Goal: Find specific page/section: Find specific page/section

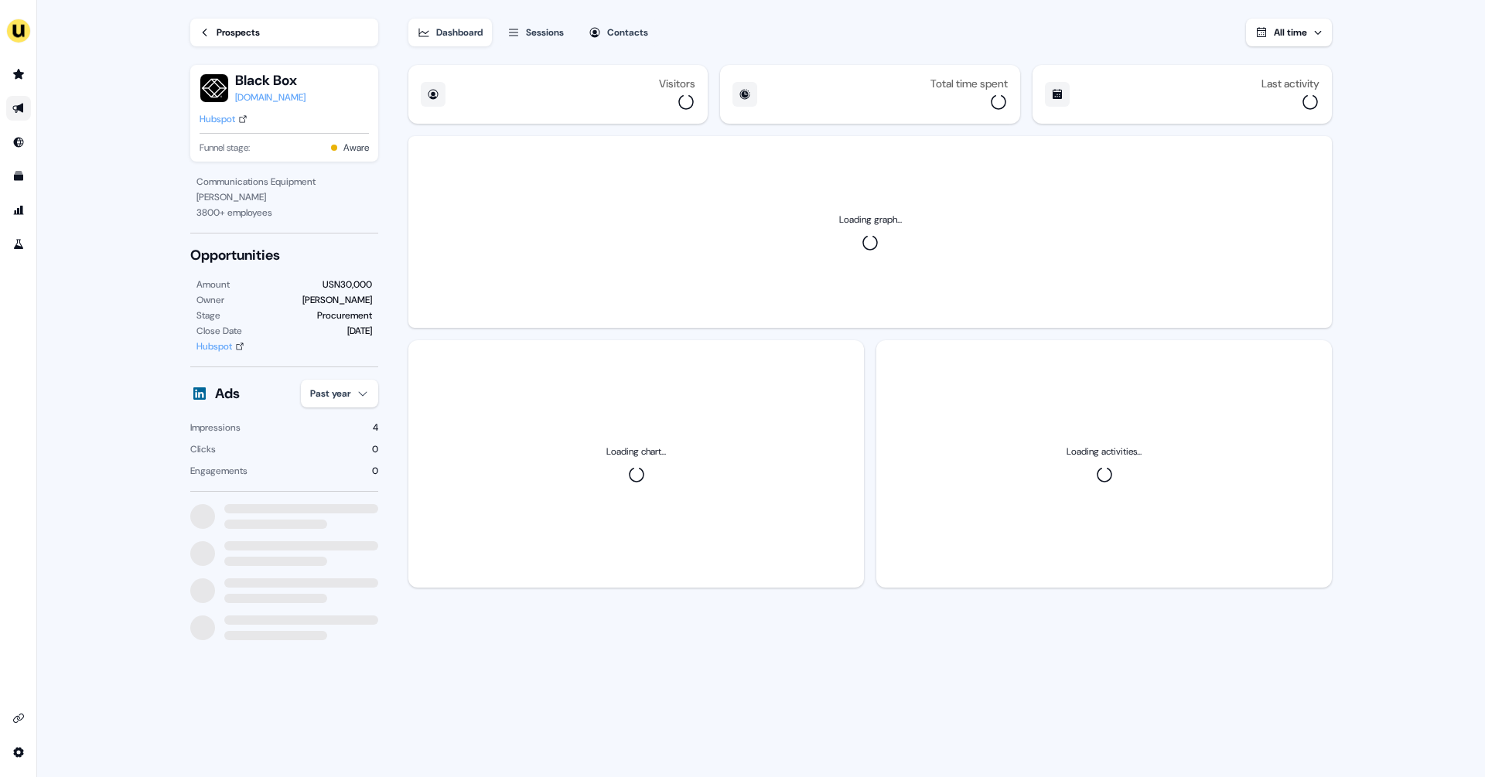
click at [26, 105] on link "Go to outbound experience" at bounding box center [18, 108] width 25 height 25
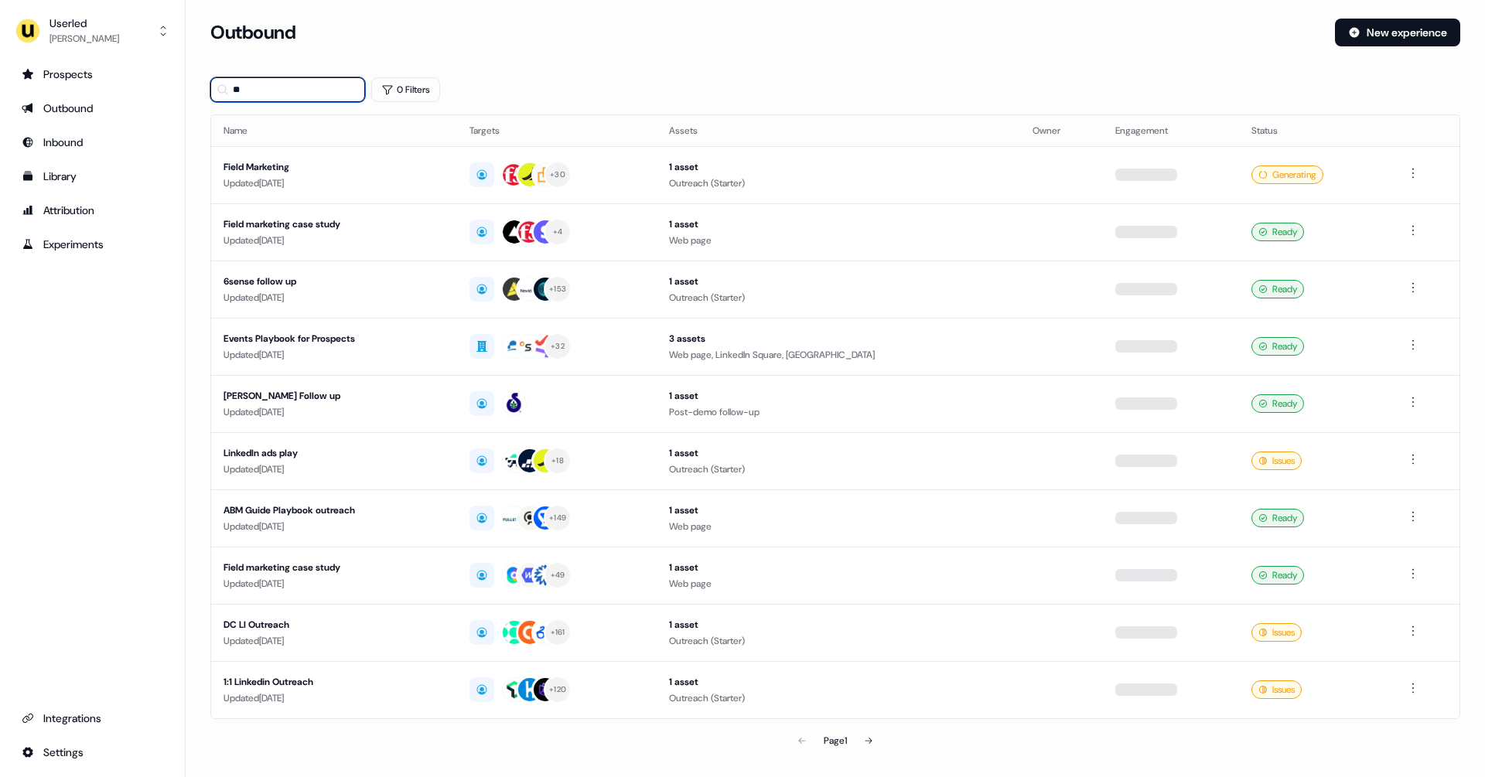
click at [245, 94] on input "**" at bounding box center [287, 89] width 155 height 25
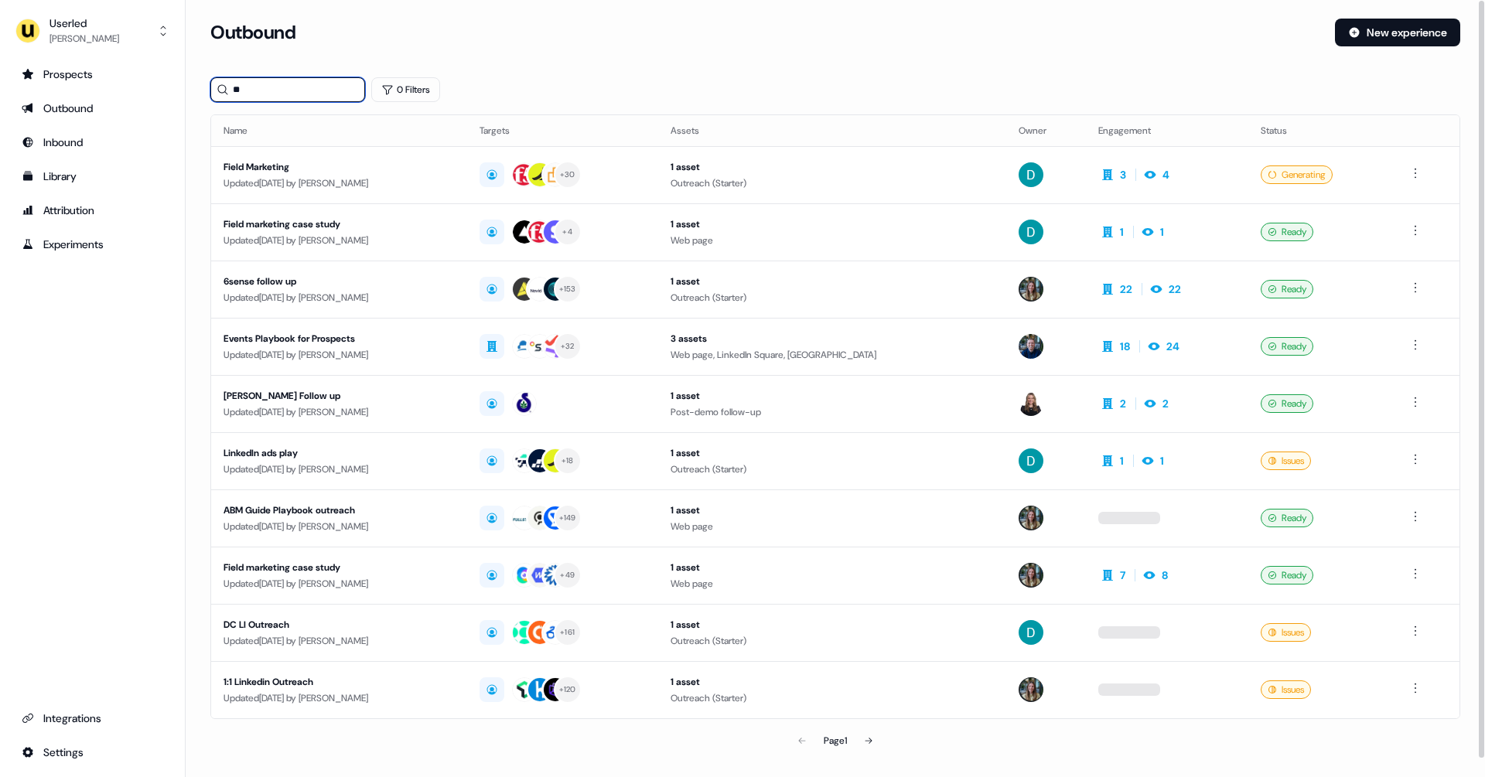
click at [245, 94] on input "**" at bounding box center [287, 89] width 155 height 25
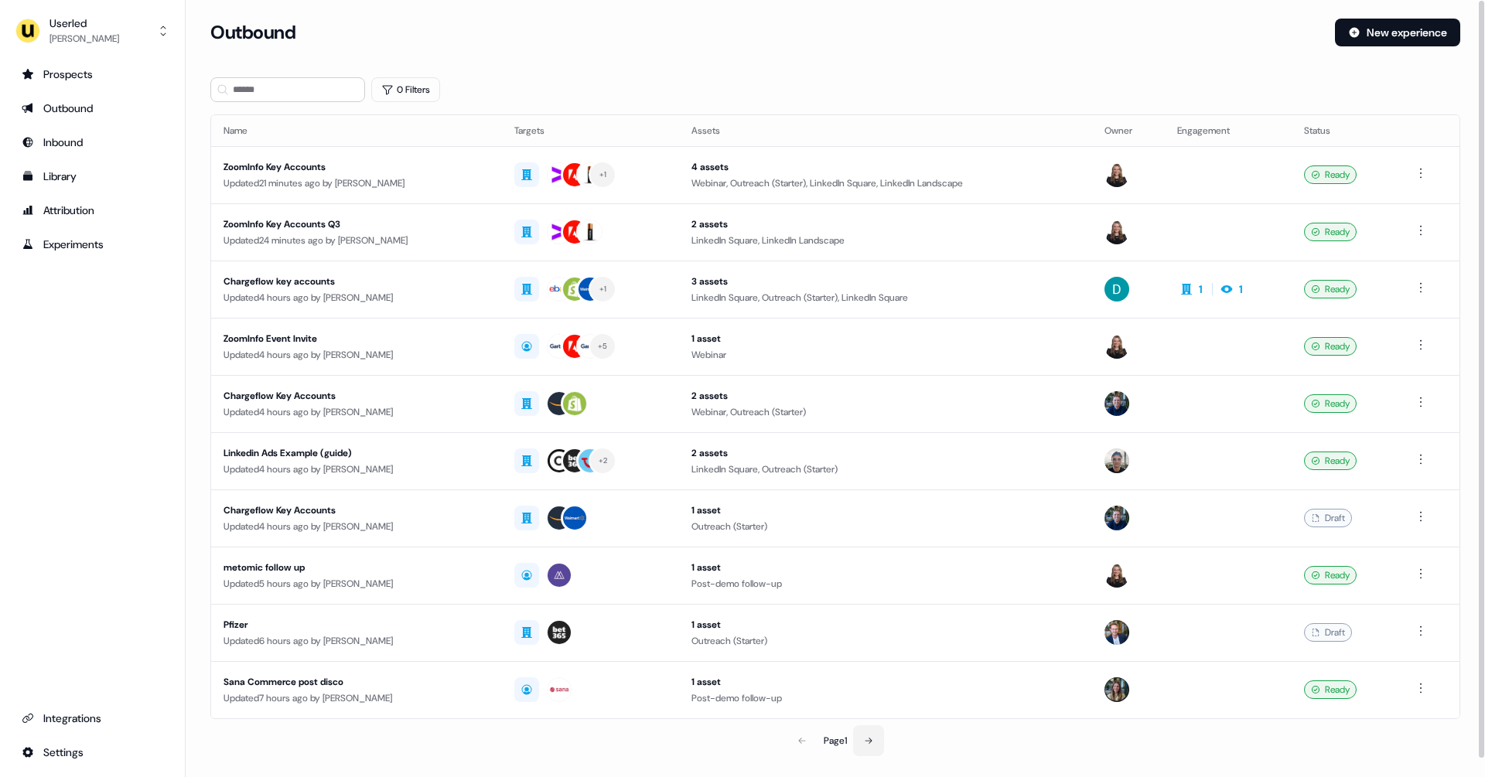
click at [873, 736] on icon at bounding box center [868, 740] width 9 height 9
